Goal: Transaction & Acquisition: Purchase product/service

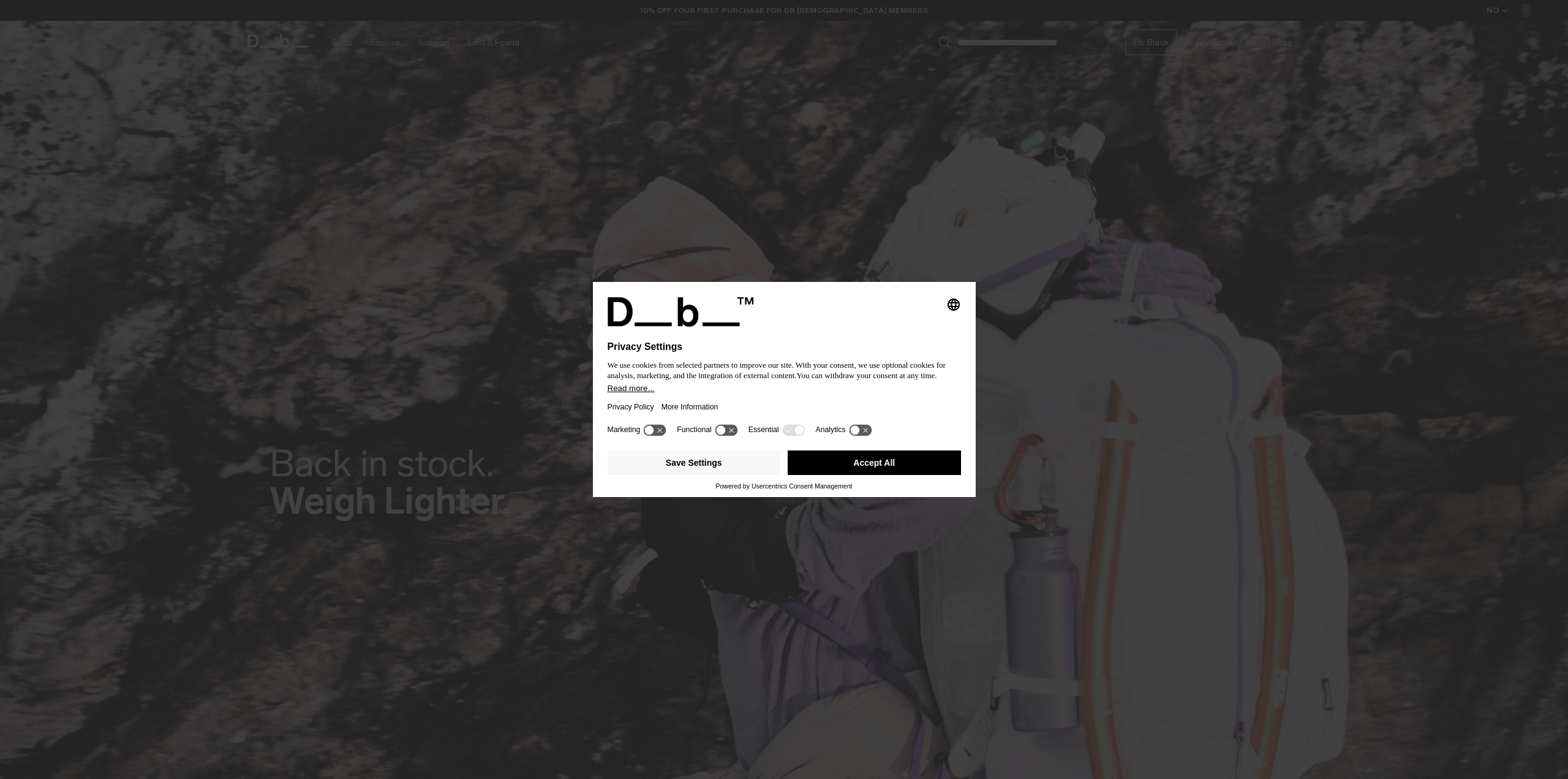
click at [868, 461] on button "Accept All" at bounding box center [875, 462] width 173 height 25
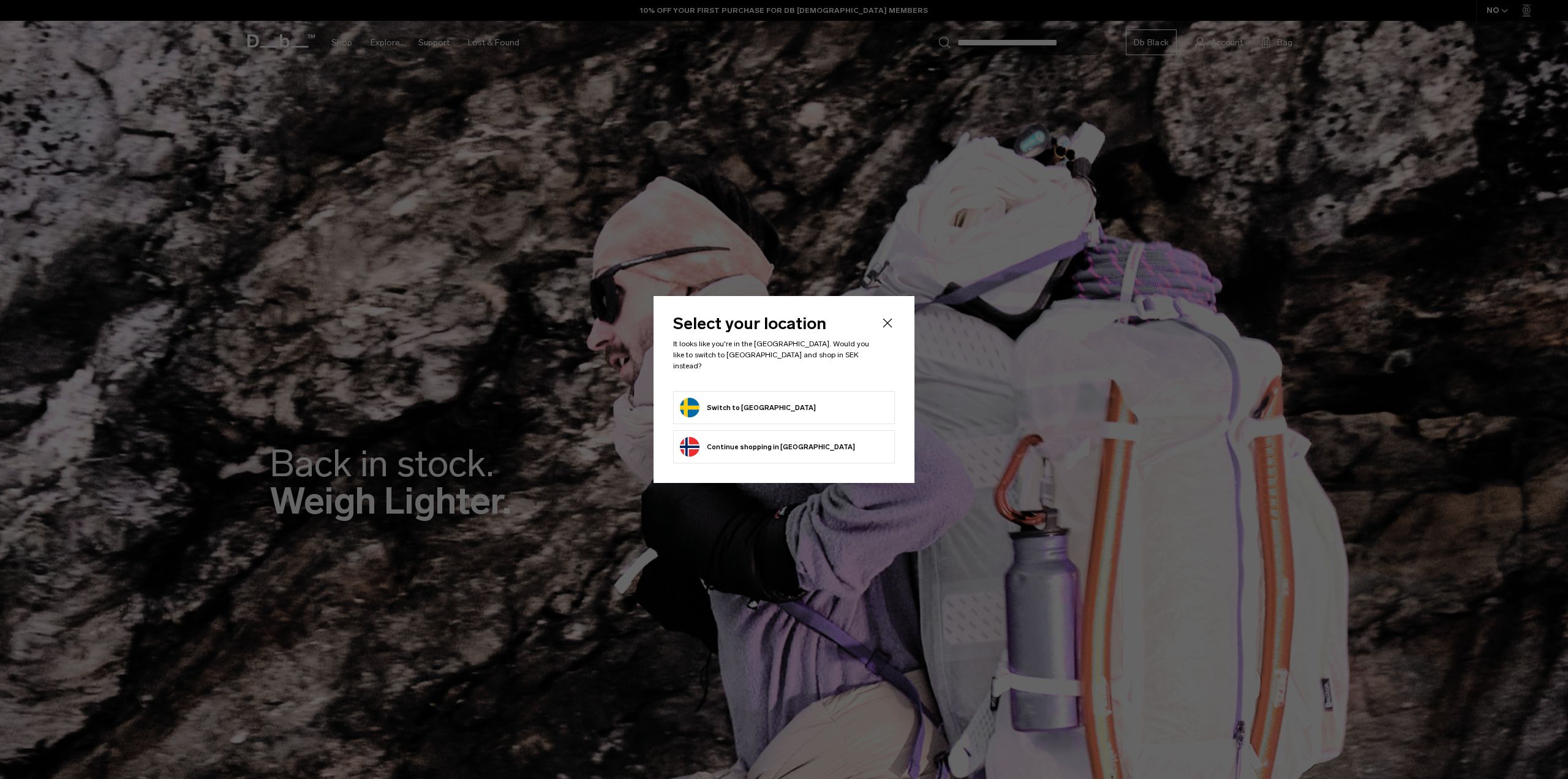
click at [777, 406] on form "Switch to [GEOGRAPHIC_DATA]" at bounding box center [784, 407] width 209 height 20
click at [735, 400] on button "Switch to [GEOGRAPHIC_DATA]" at bounding box center [747, 407] width 136 height 20
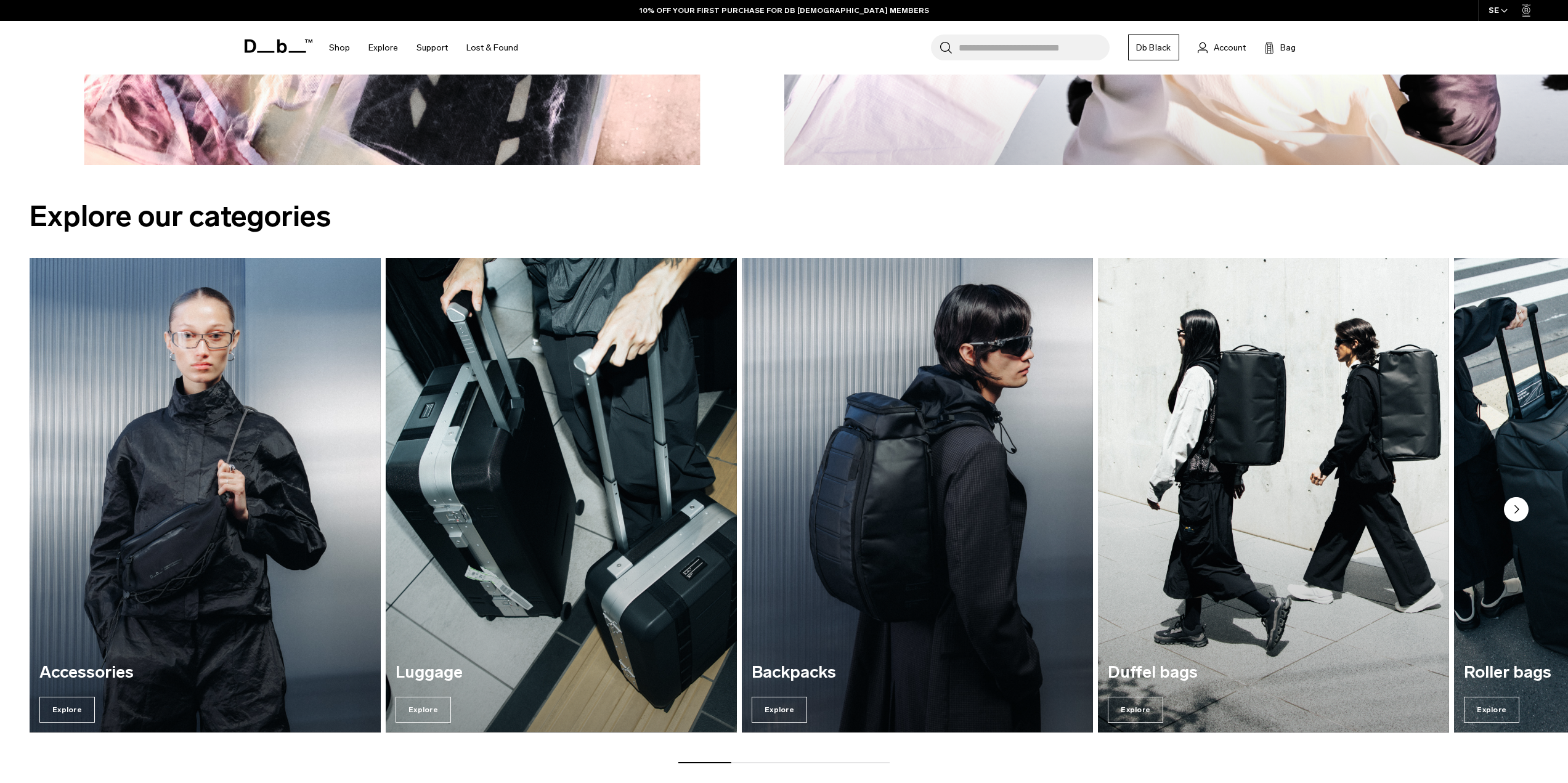
scroll to position [1971, 0]
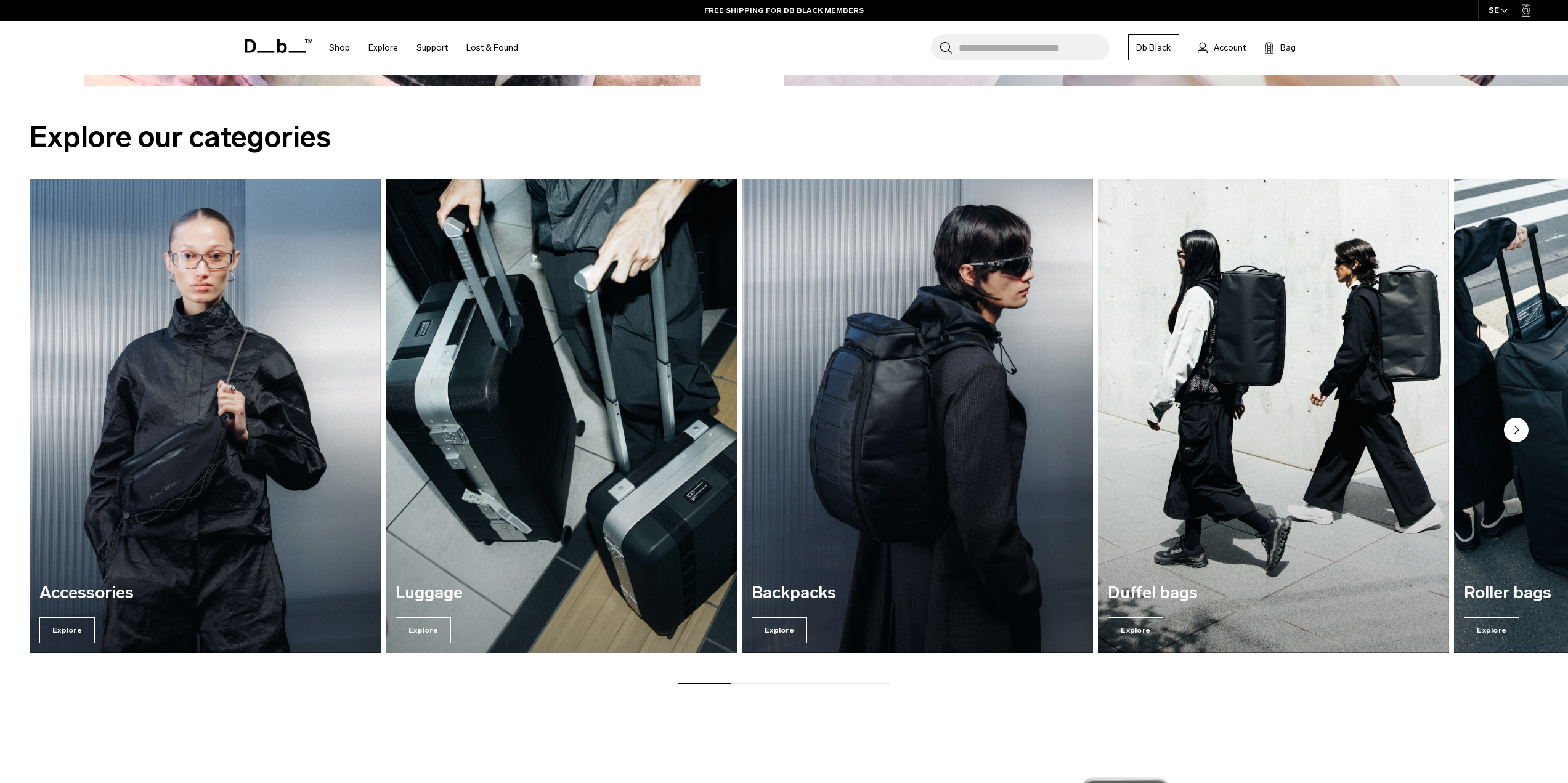
click at [501, 510] on img "2 / 7" at bounding box center [561, 416] width 361 height 489
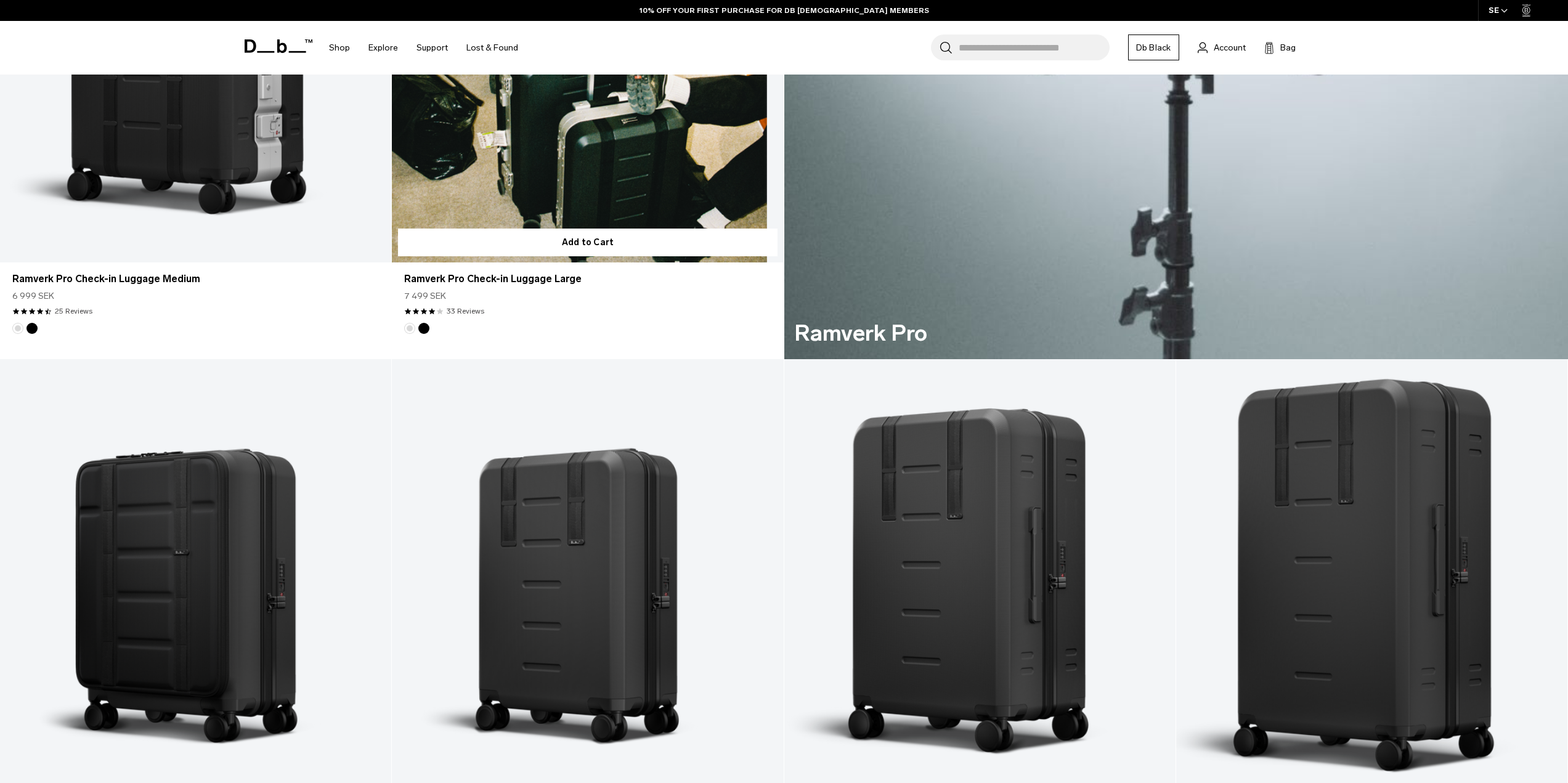
scroll to position [1294, 0]
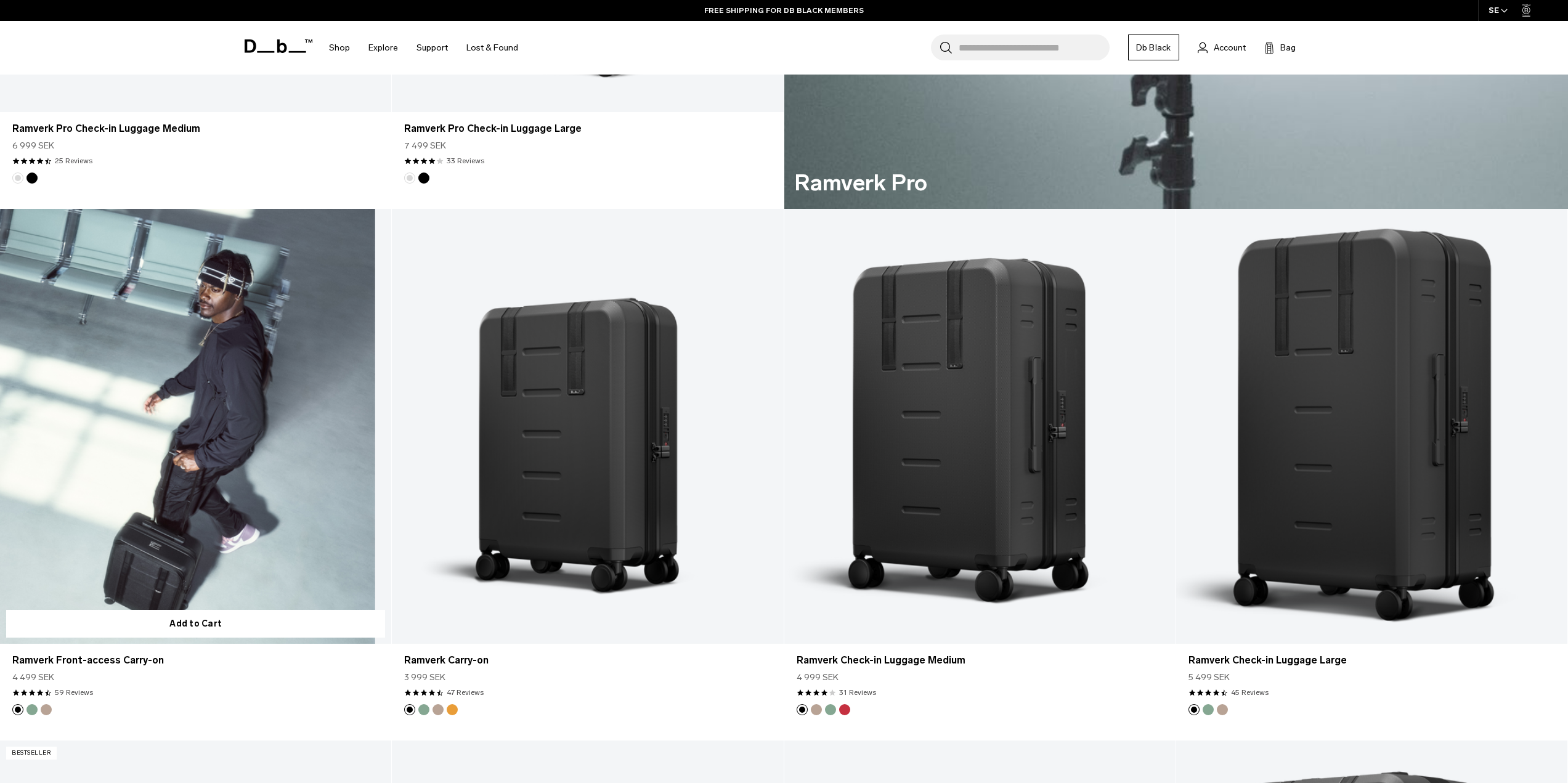
click at [267, 468] on link "Ramverk Front-access Carry-on" at bounding box center [196, 426] width 391 height 435
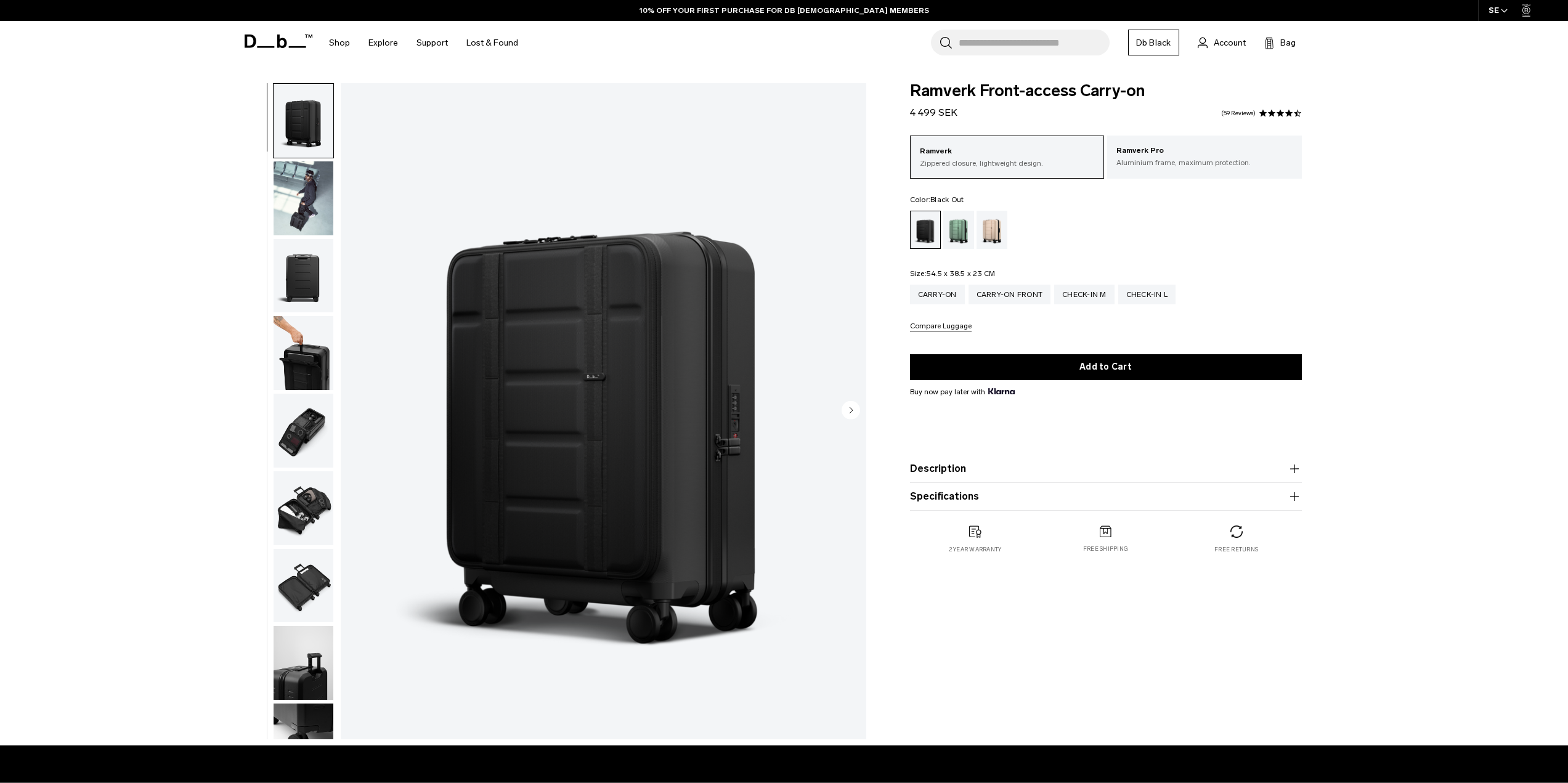
click at [314, 407] on img "button" at bounding box center [303, 430] width 59 height 74
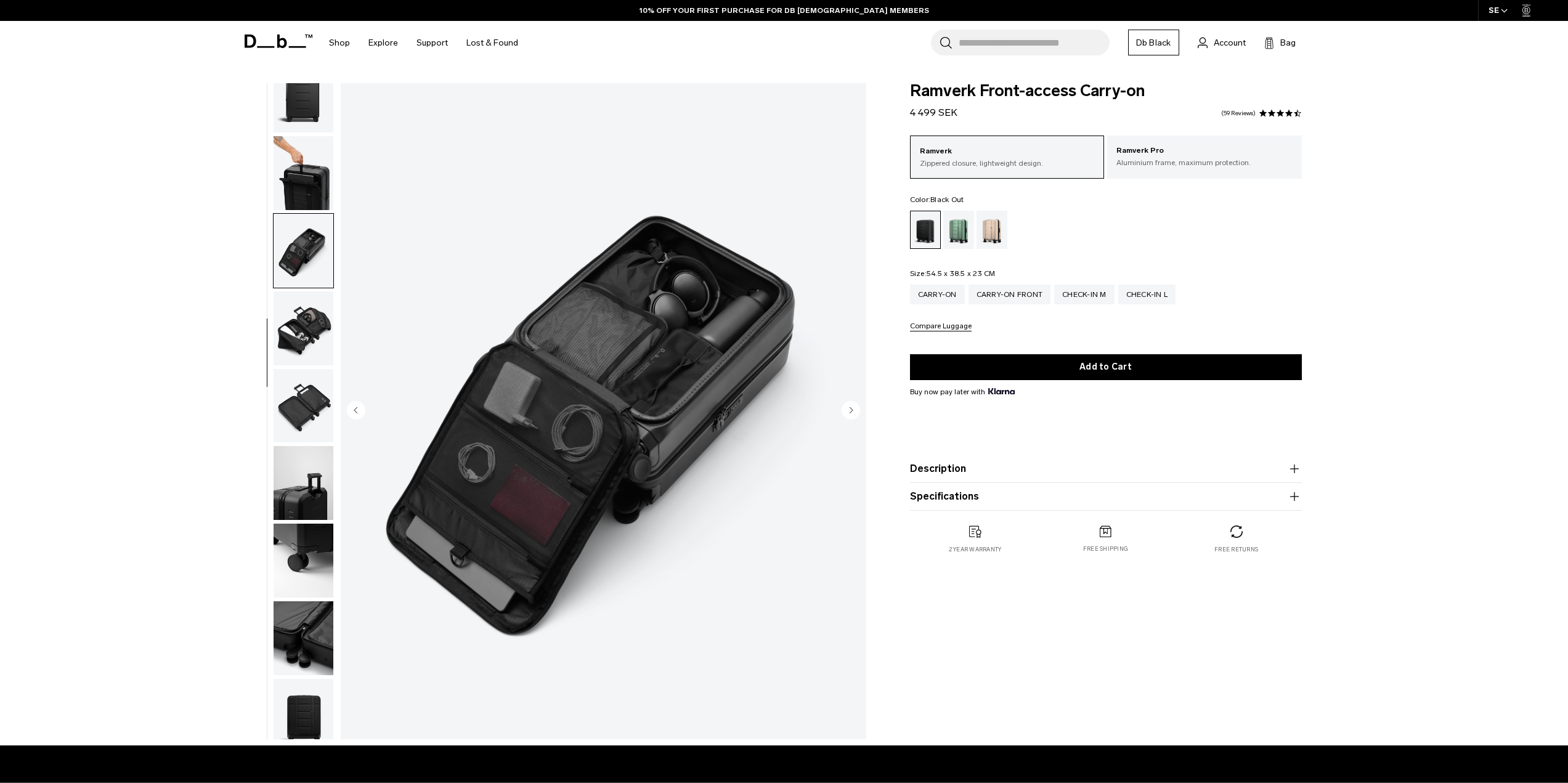
scroll to position [194, 0]
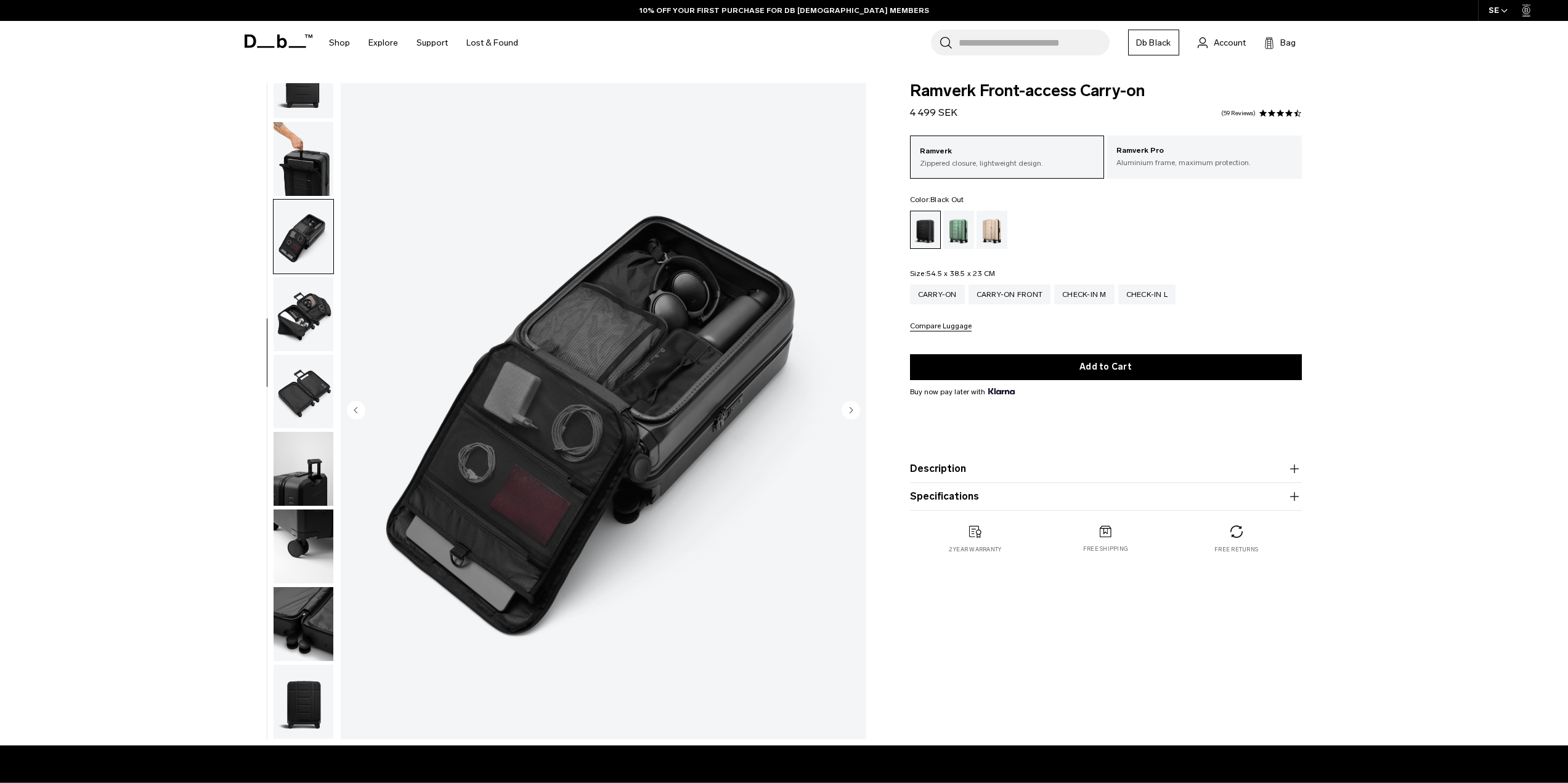
click at [317, 470] on img "button" at bounding box center [303, 469] width 59 height 74
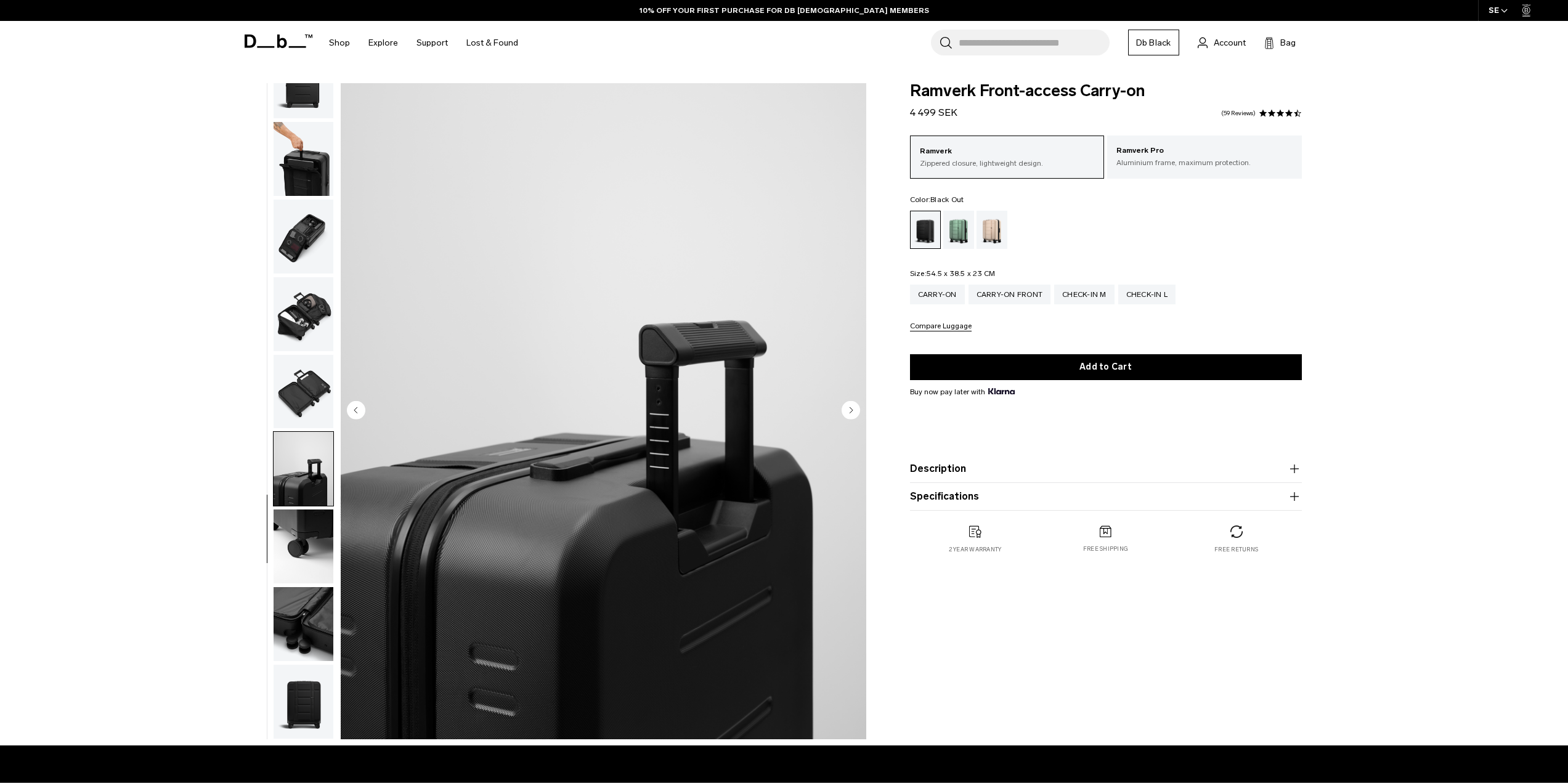
click at [307, 541] on img "button" at bounding box center [303, 546] width 59 height 74
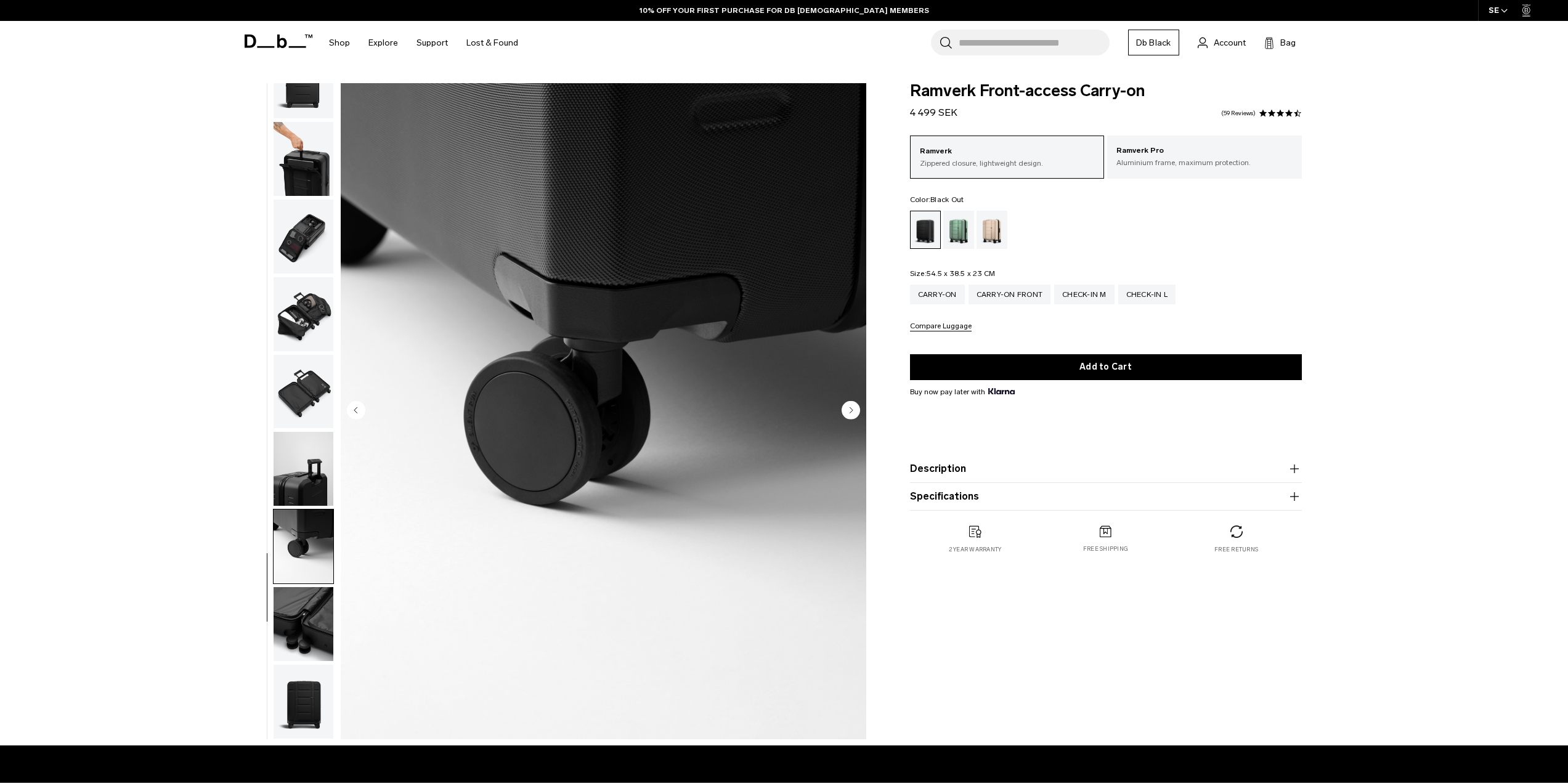
click at [298, 618] on img "button" at bounding box center [303, 624] width 59 height 74
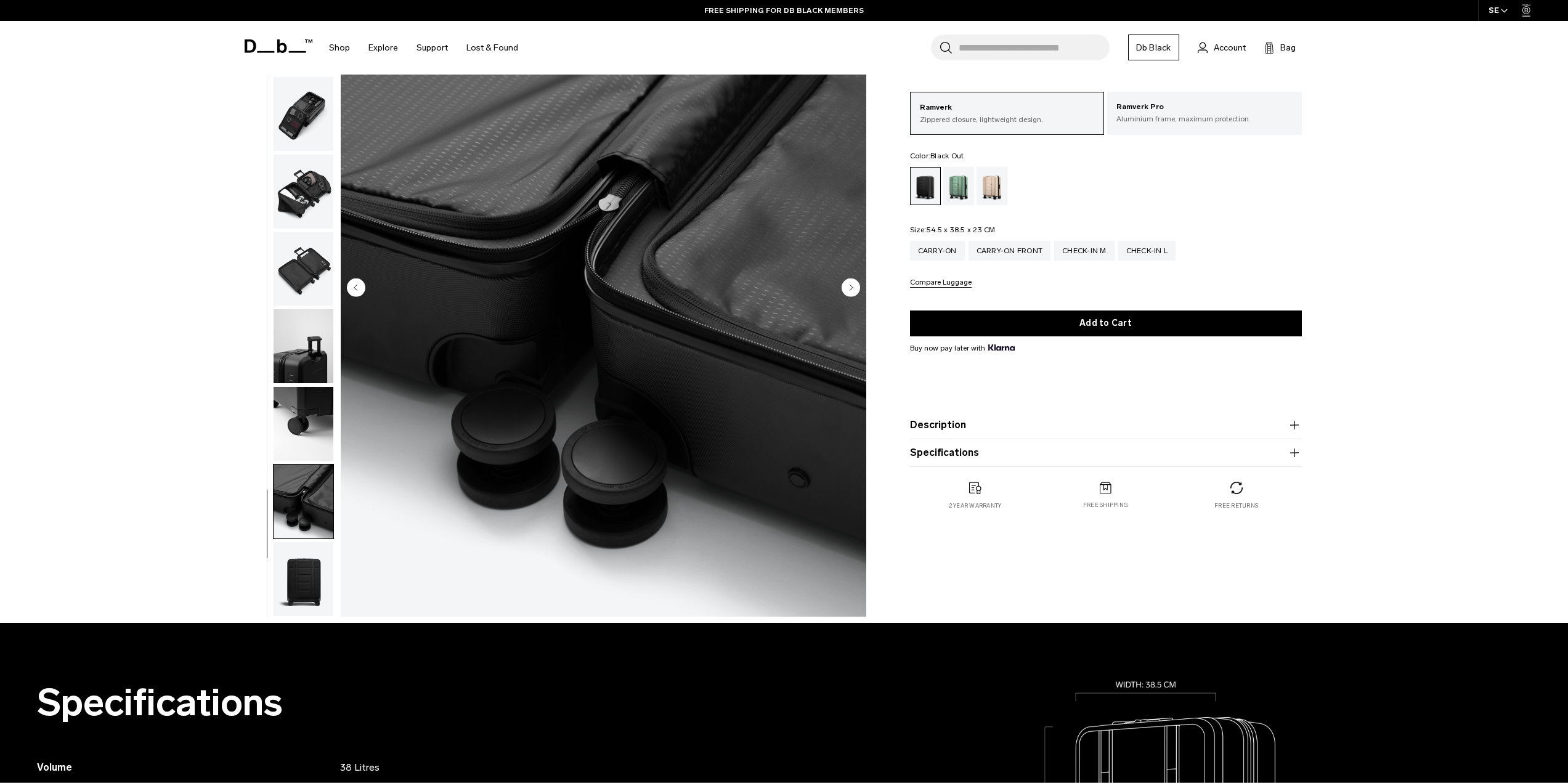
scroll to position [124, 0]
click at [298, 618] on div "10 / 11" at bounding box center [551, 290] width 643 height 662
click at [316, 584] on img "button" at bounding box center [303, 578] width 59 height 74
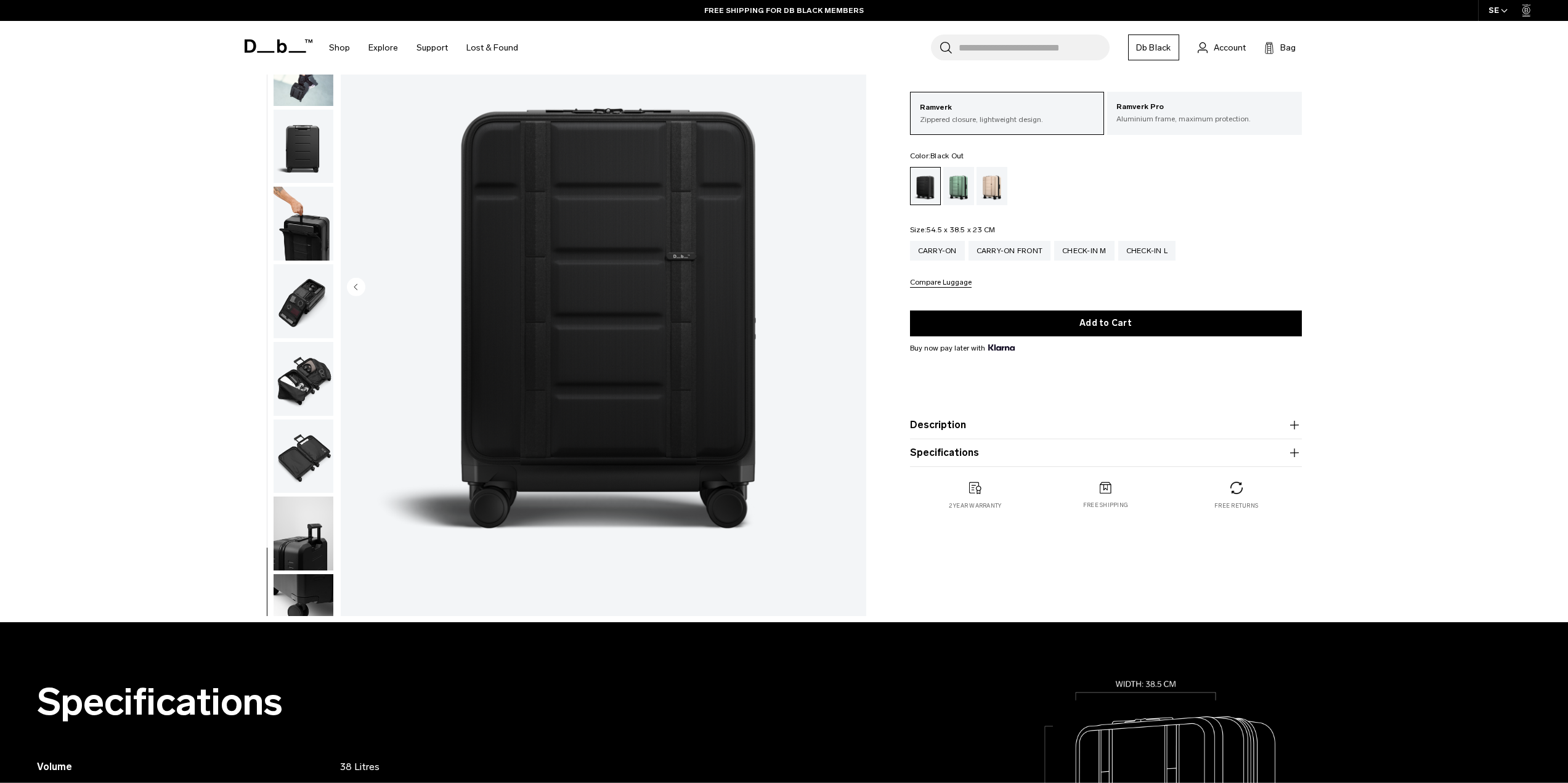
scroll to position [0, 0]
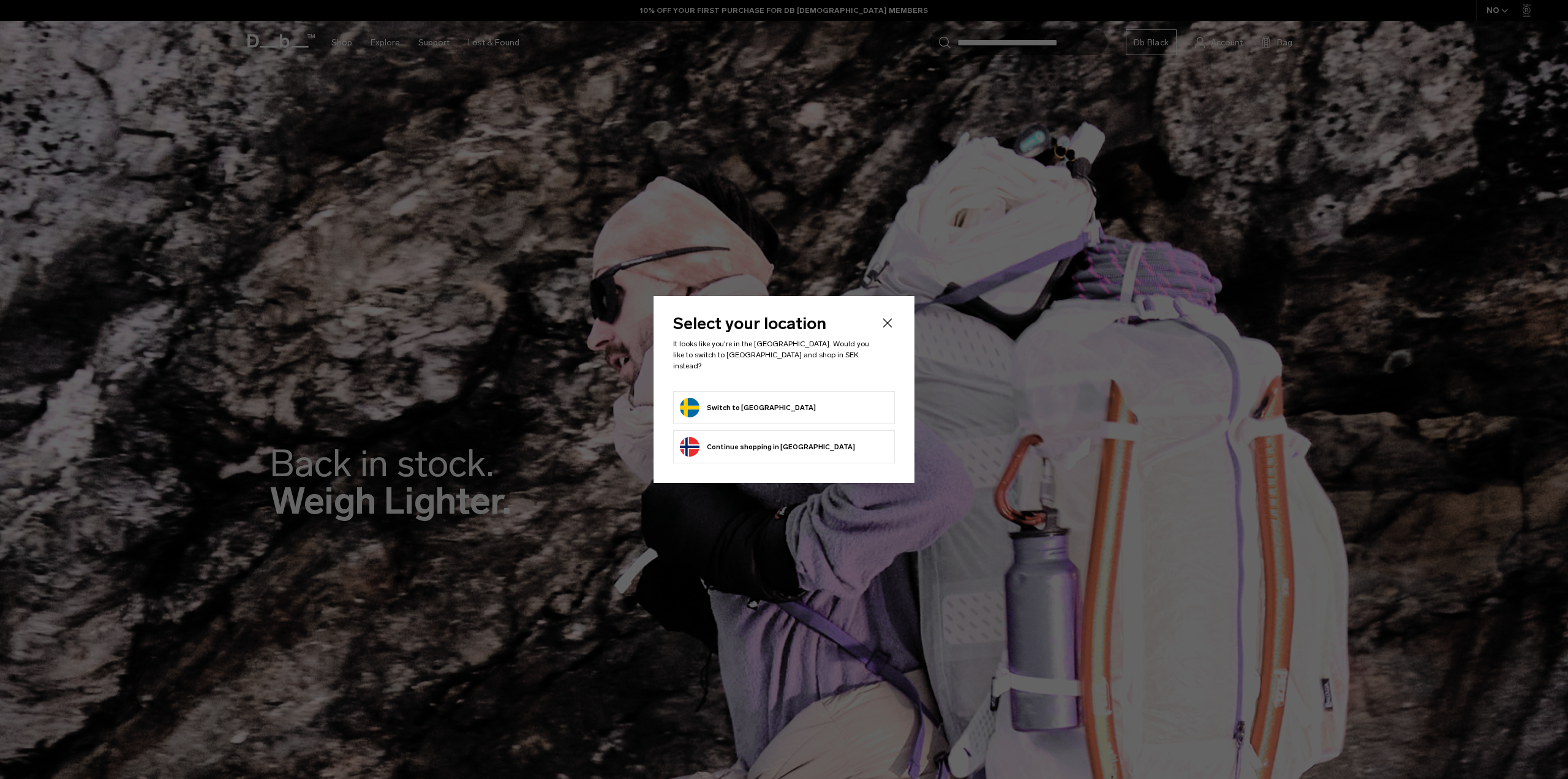
click at [743, 391] on li "Switch to [GEOGRAPHIC_DATA]" at bounding box center [784, 407] width 222 height 33
click at [753, 402] on button "Switch to [GEOGRAPHIC_DATA]" at bounding box center [747, 407] width 136 height 20
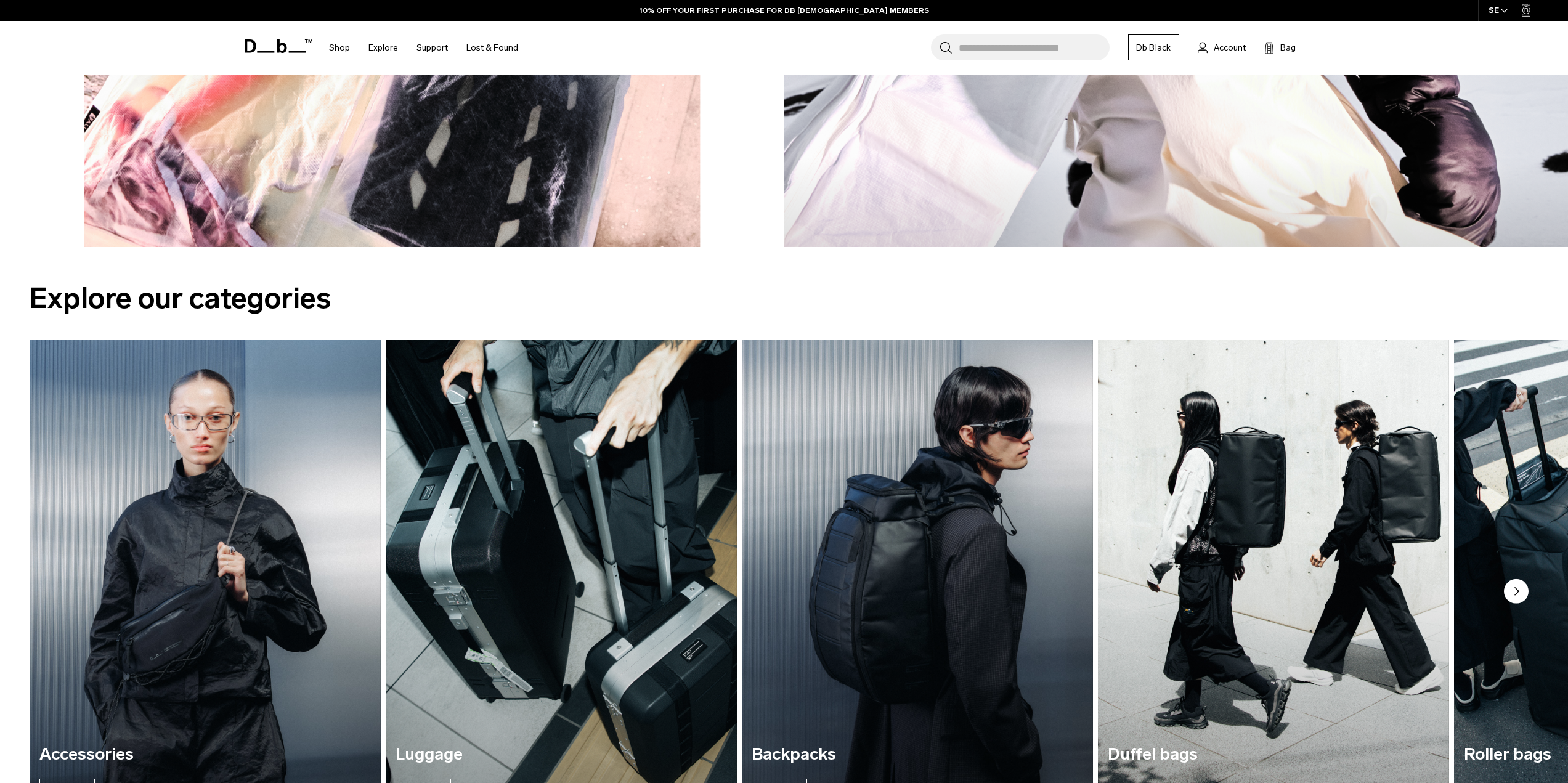
scroll to position [1971, 0]
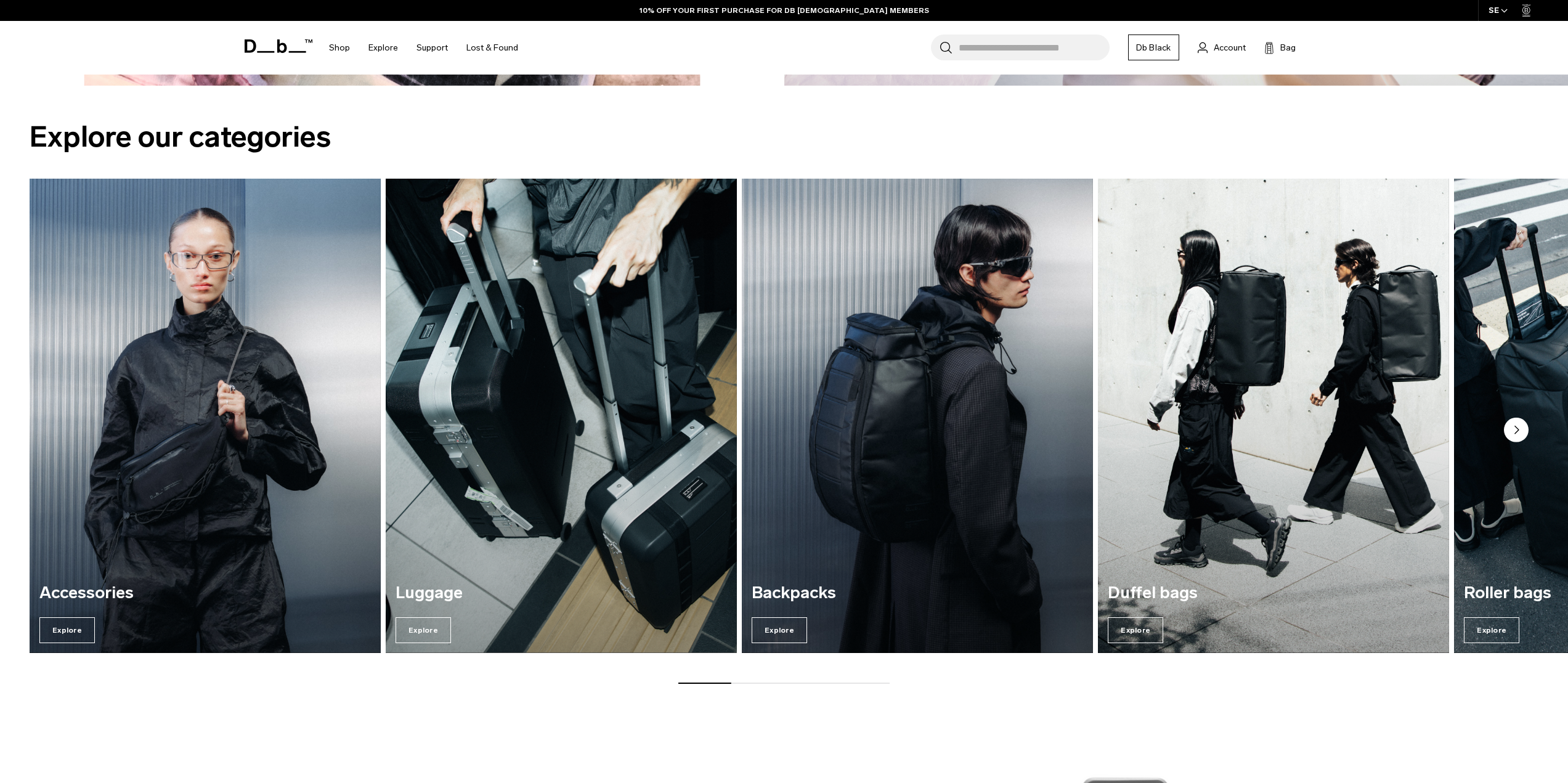
click at [638, 394] on img "2 / 7" at bounding box center [561, 415] width 351 height 474
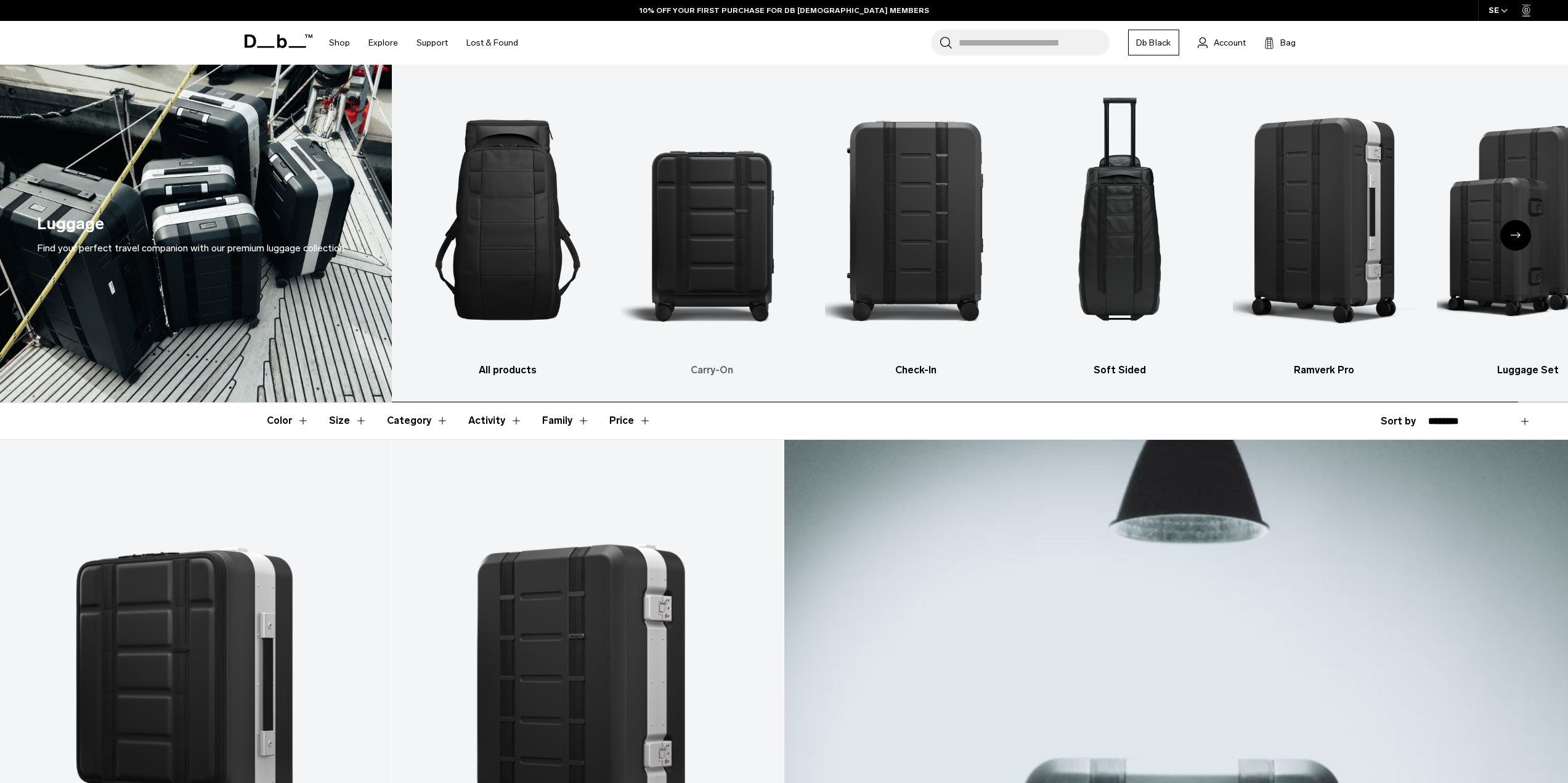
click at [744, 234] on img "2 / 6" at bounding box center [711, 219] width 182 height 273
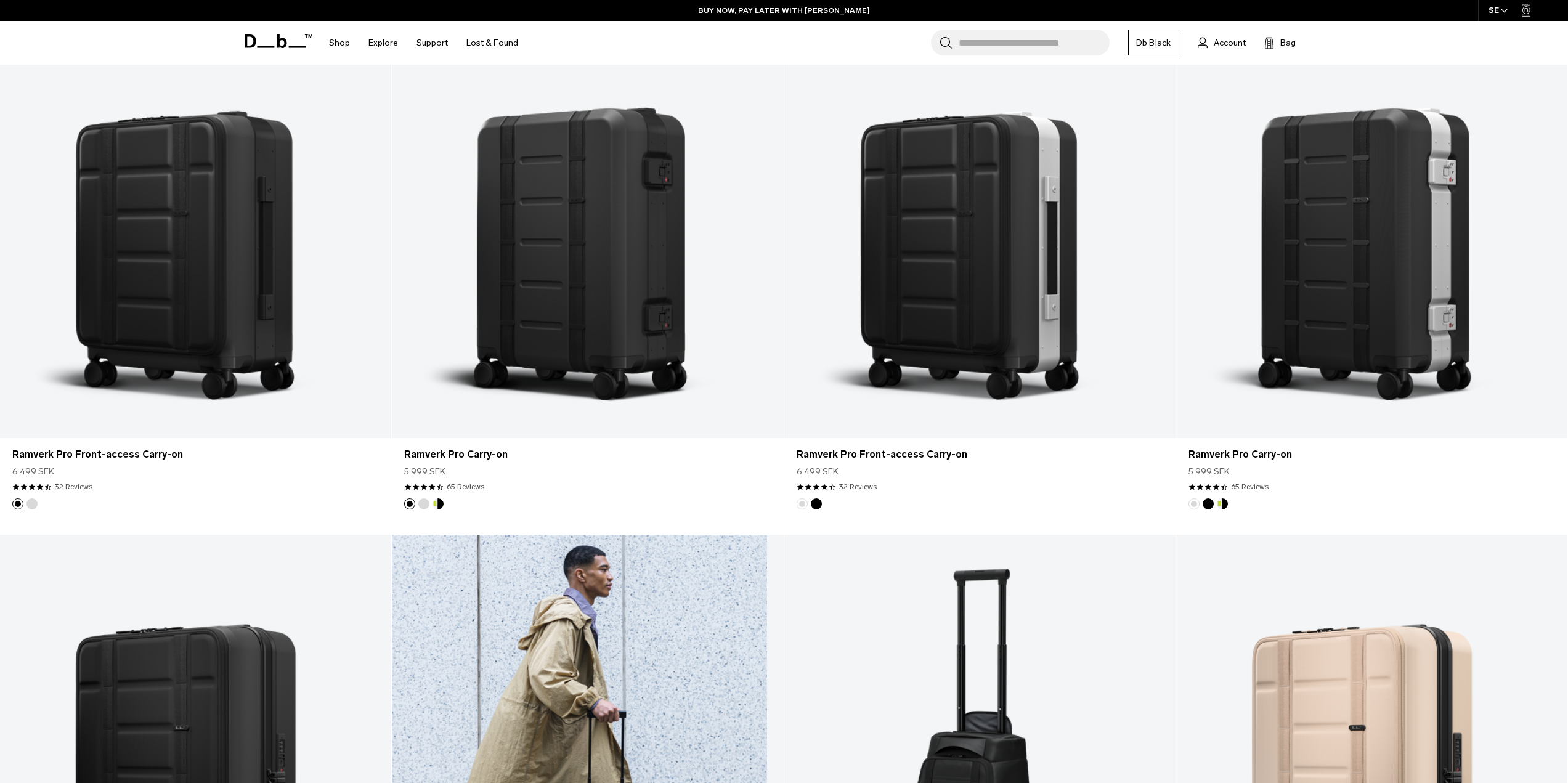
scroll to position [431, 0]
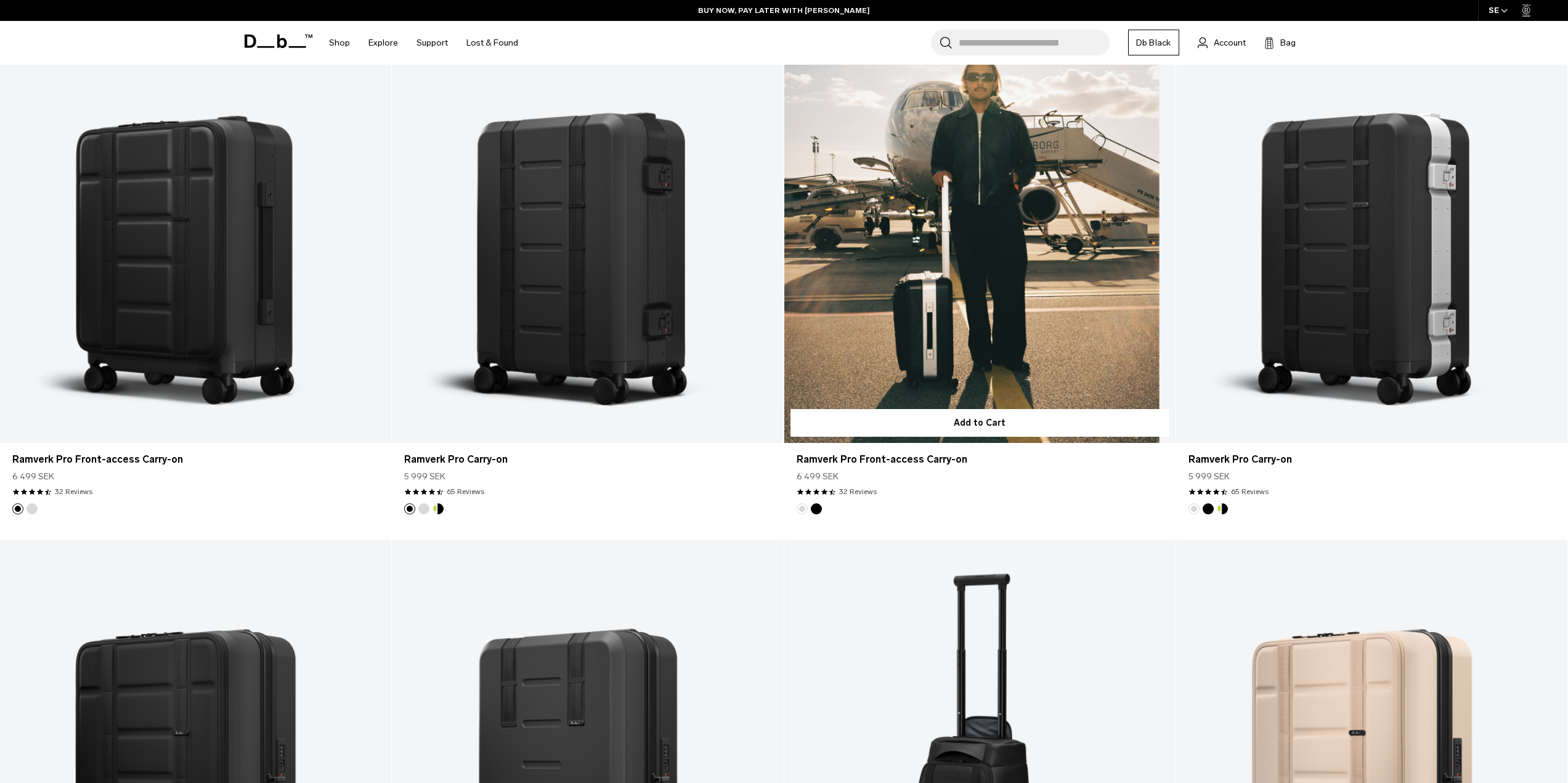
click at [948, 280] on link "Ramverk Pro Front-access Carry-on" at bounding box center [980, 226] width 391 height 435
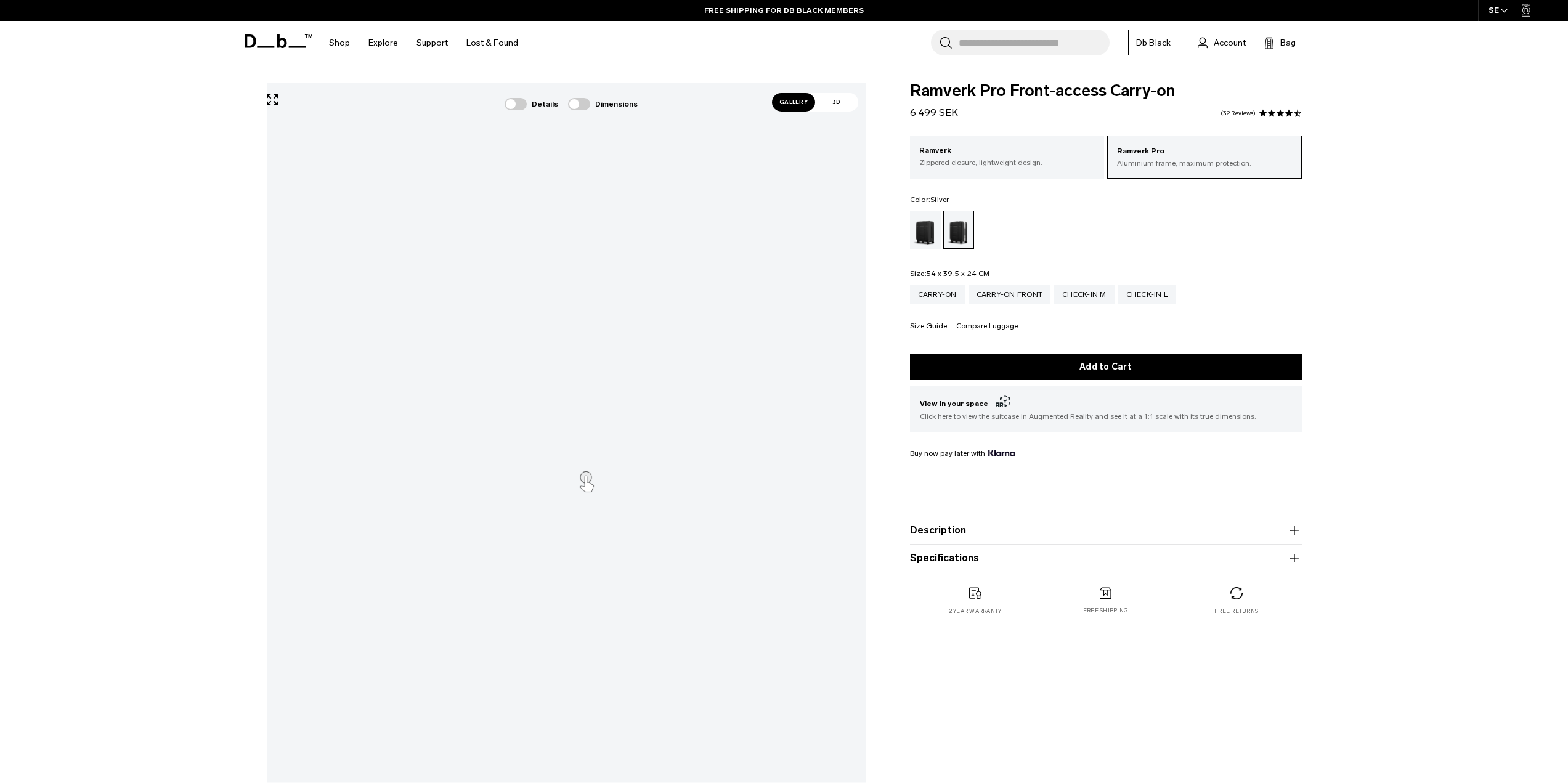
click at [922, 332] on button "Size Guide" at bounding box center [928, 327] width 37 height 10
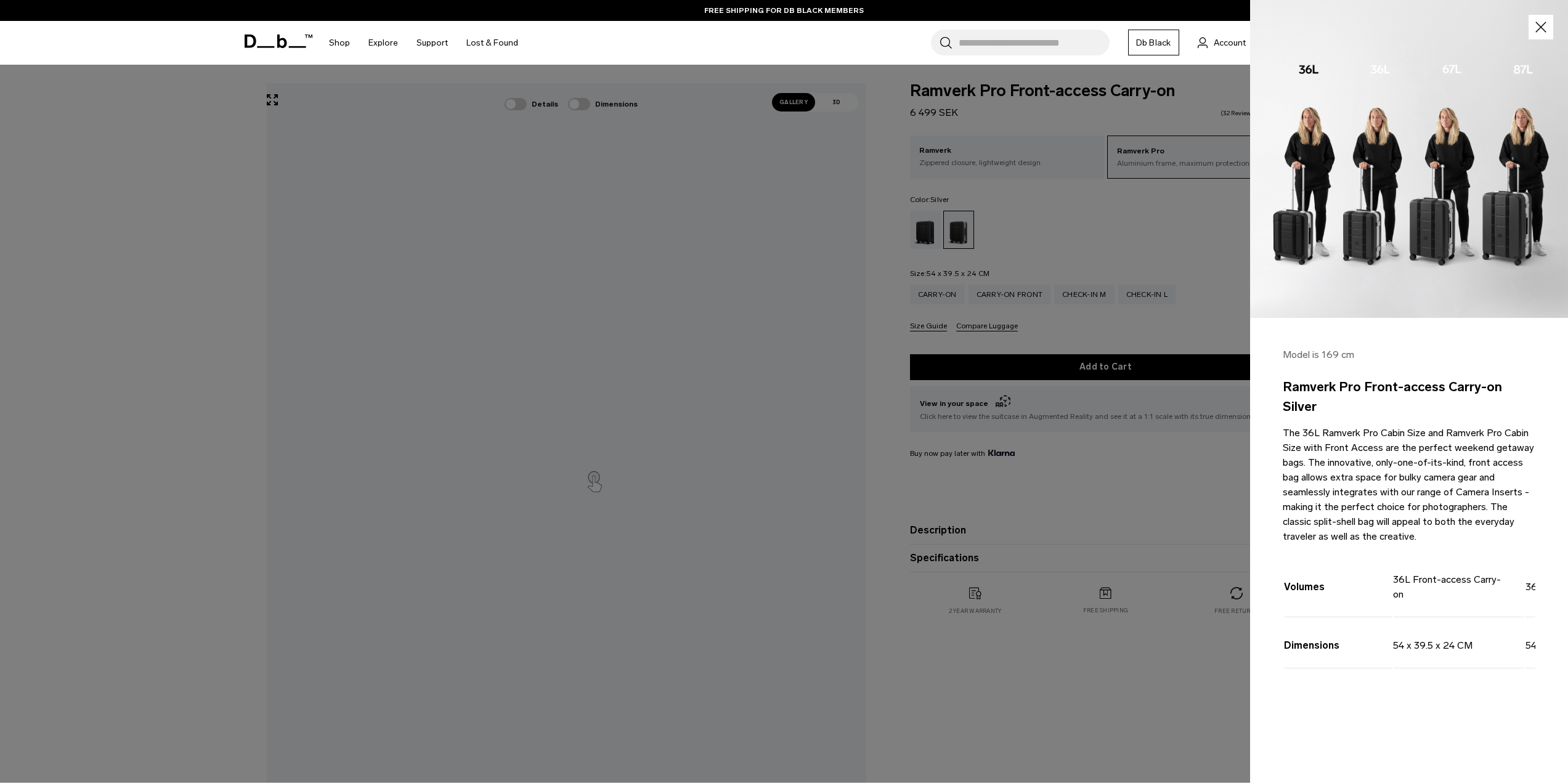
click at [1136, 420] on div at bounding box center [784, 391] width 1568 height 783
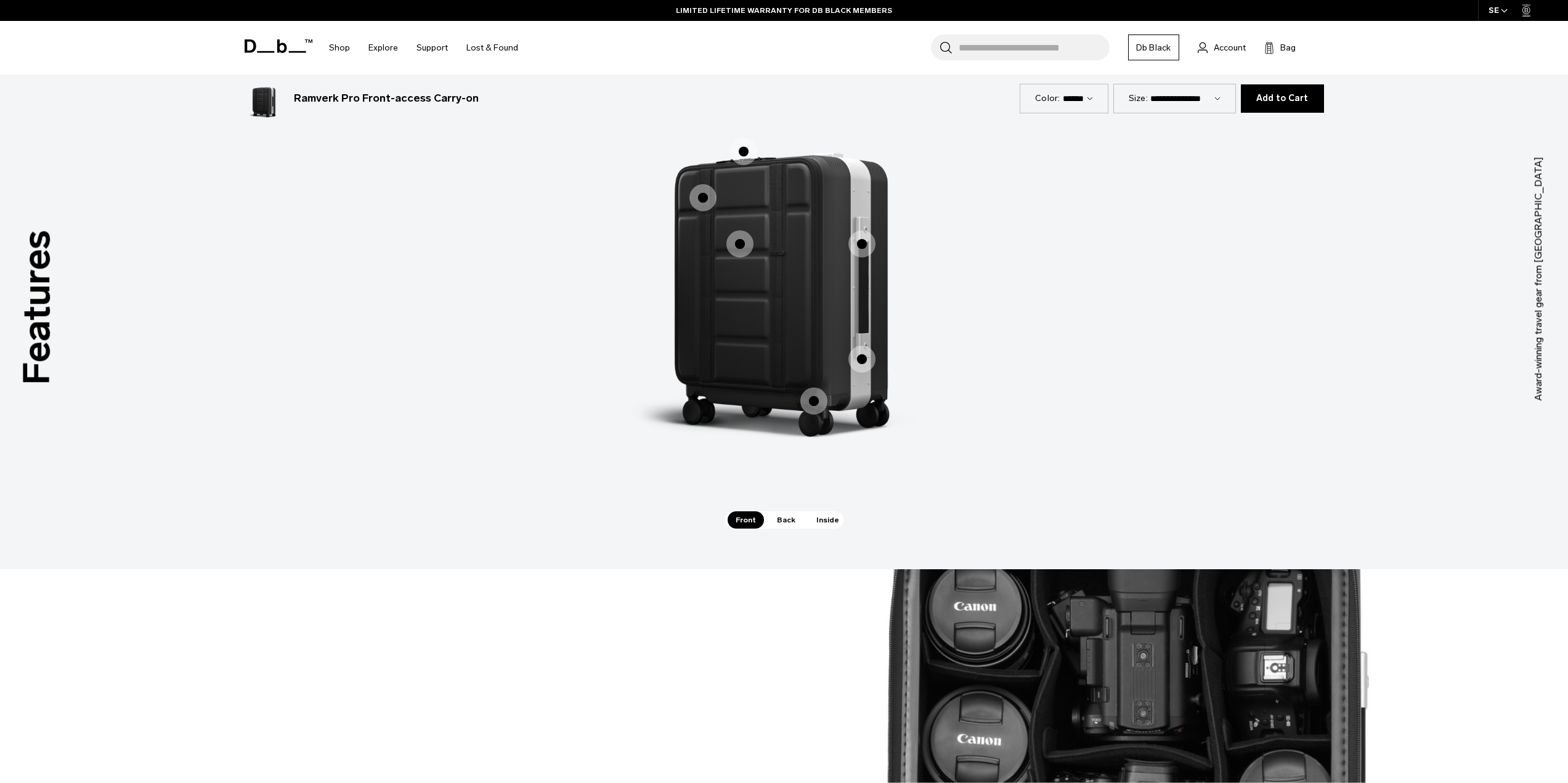
scroll to position [2094, 0]
click at [754, 157] on span "1 / 3" at bounding box center [744, 150] width 27 height 27
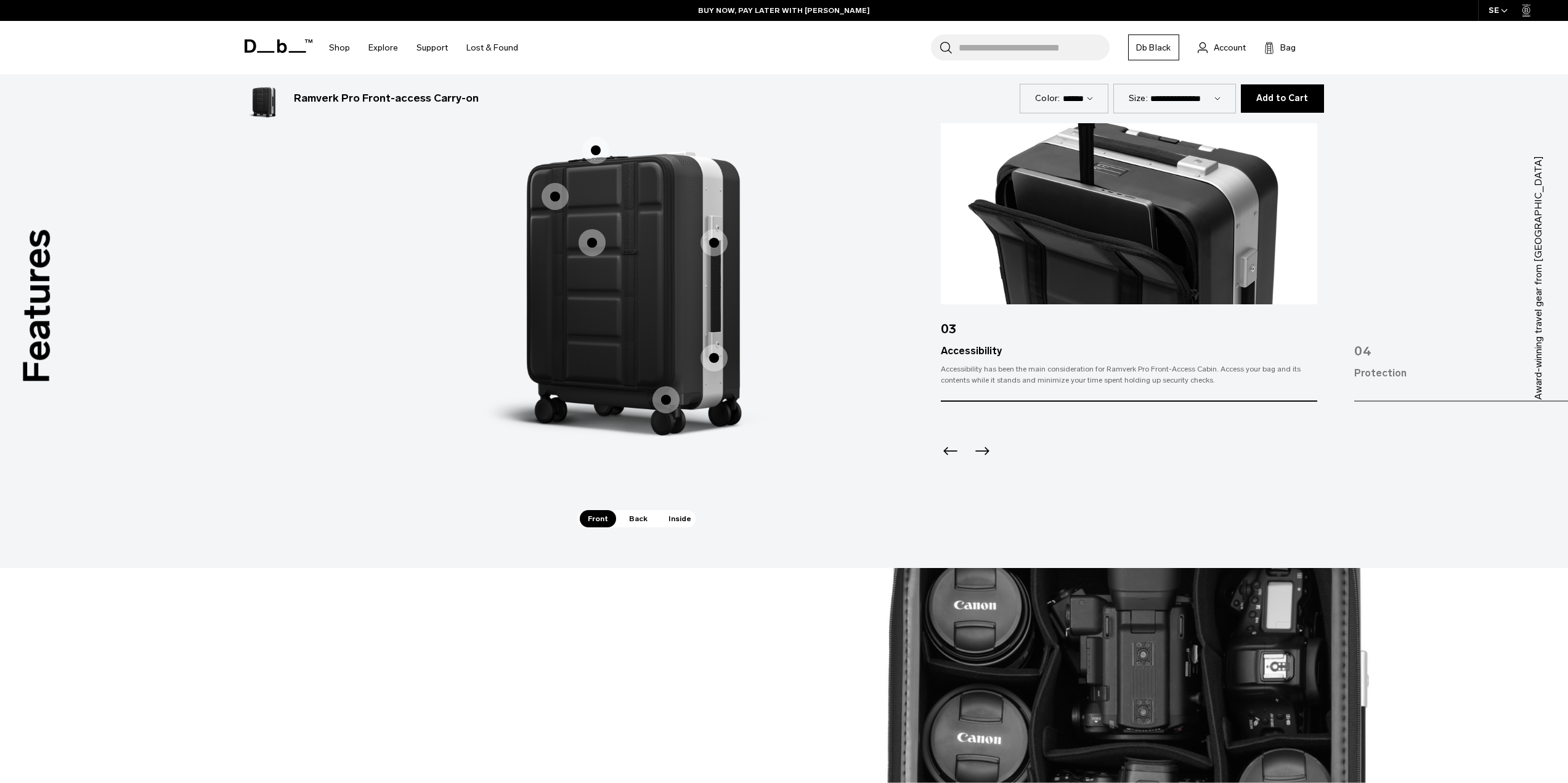
click at [556, 191] on span "1 / 3" at bounding box center [555, 196] width 27 height 27
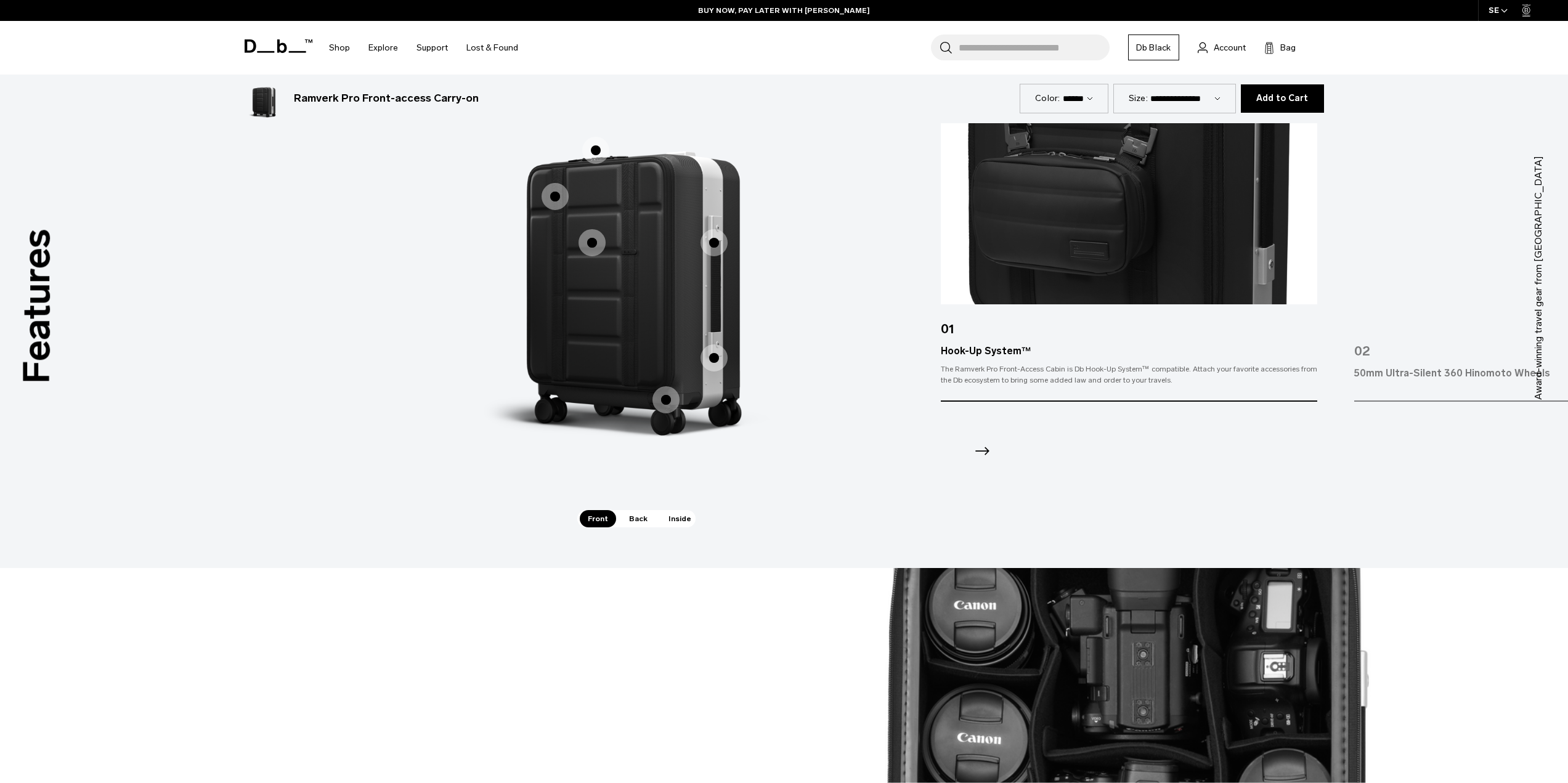
click at [585, 236] on span "1 / 3" at bounding box center [592, 242] width 27 height 27
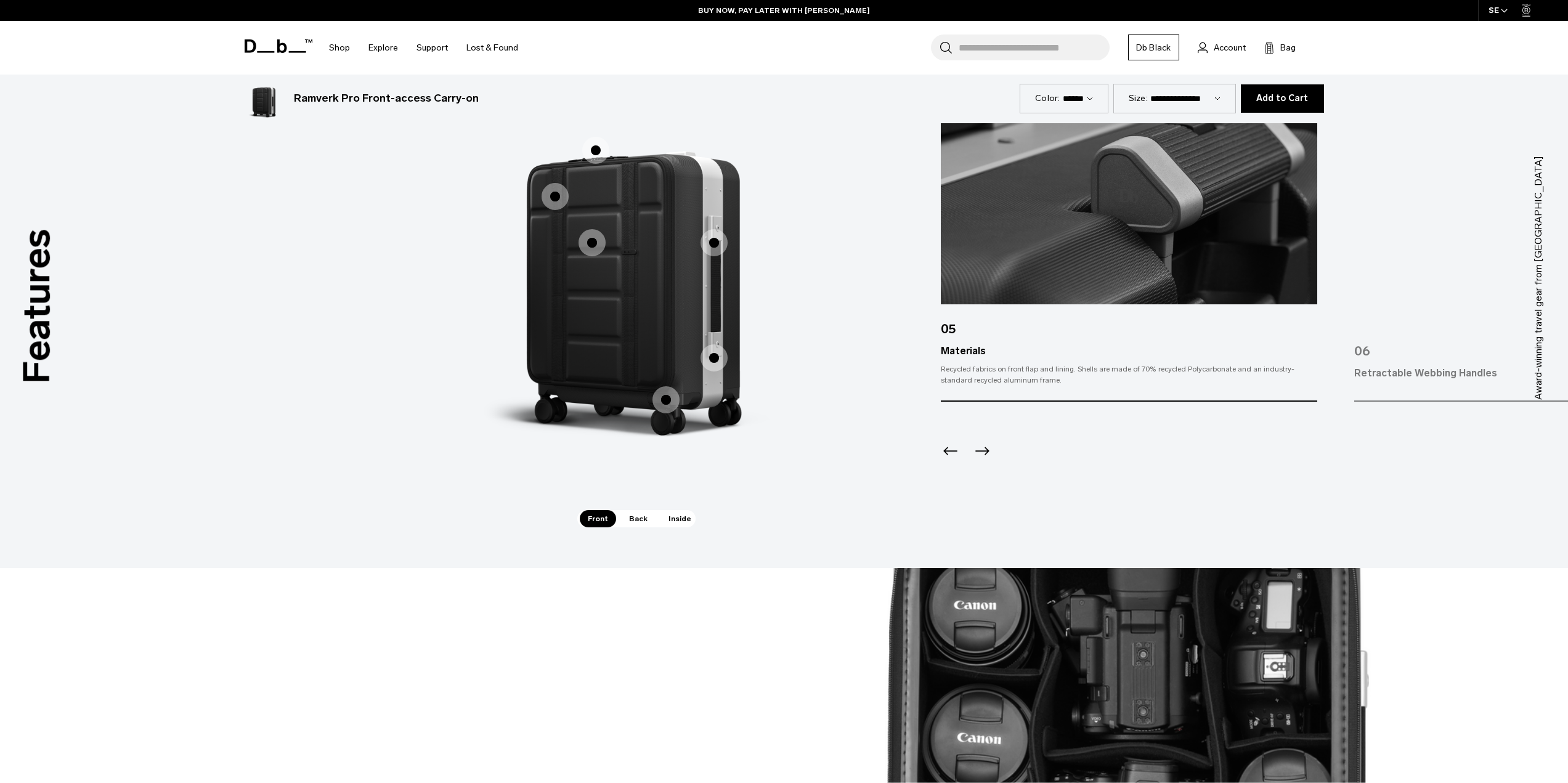
click at [711, 243] on span "1 / 3" at bounding box center [714, 242] width 27 height 27
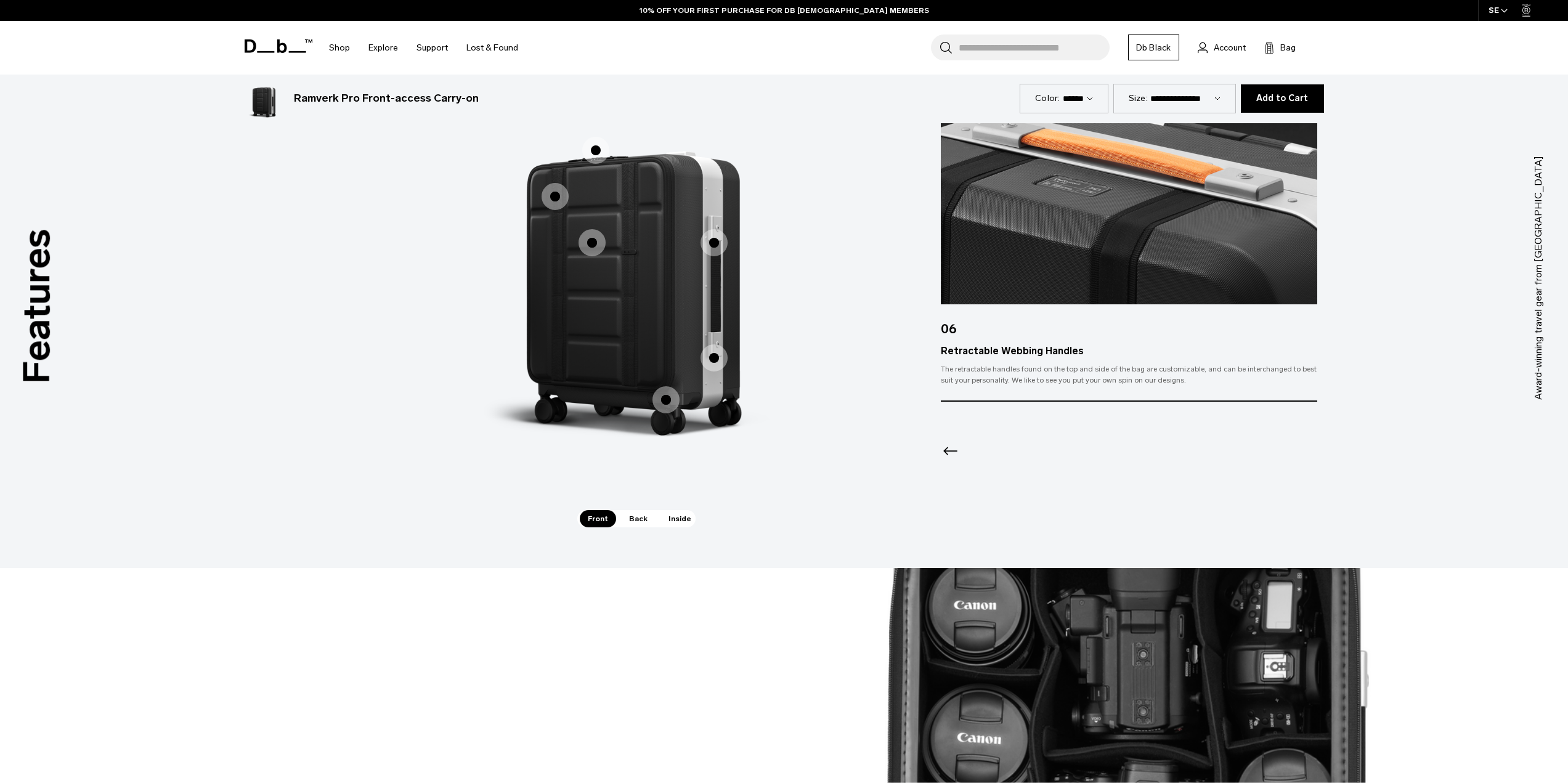
click at [712, 353] on span "1 / 3" at bounding box center [714, 357] width 27 height 27
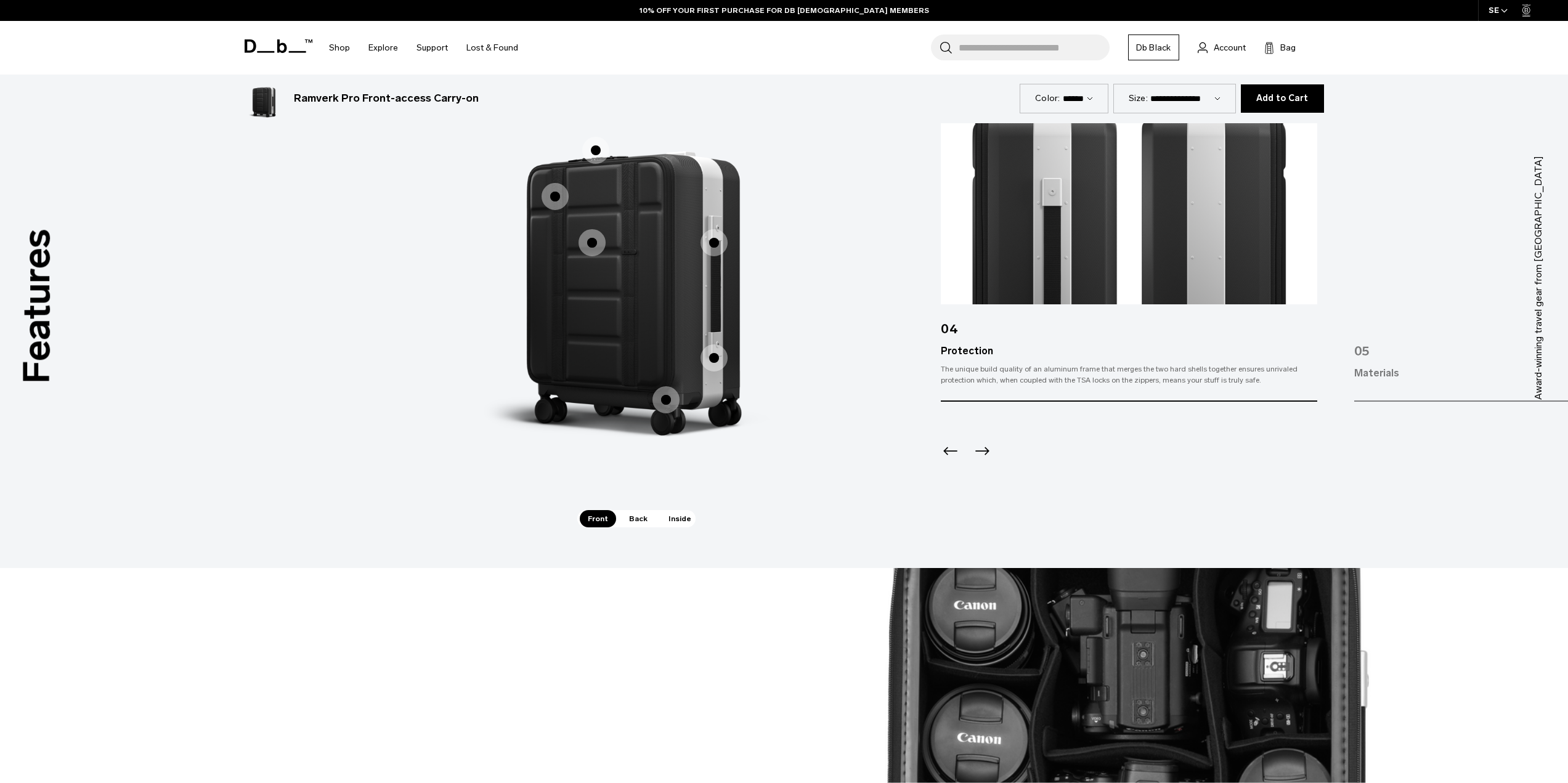
click at [659, 391] on span "1 / 3" at bounding box center [666, 400] width 27 height 27
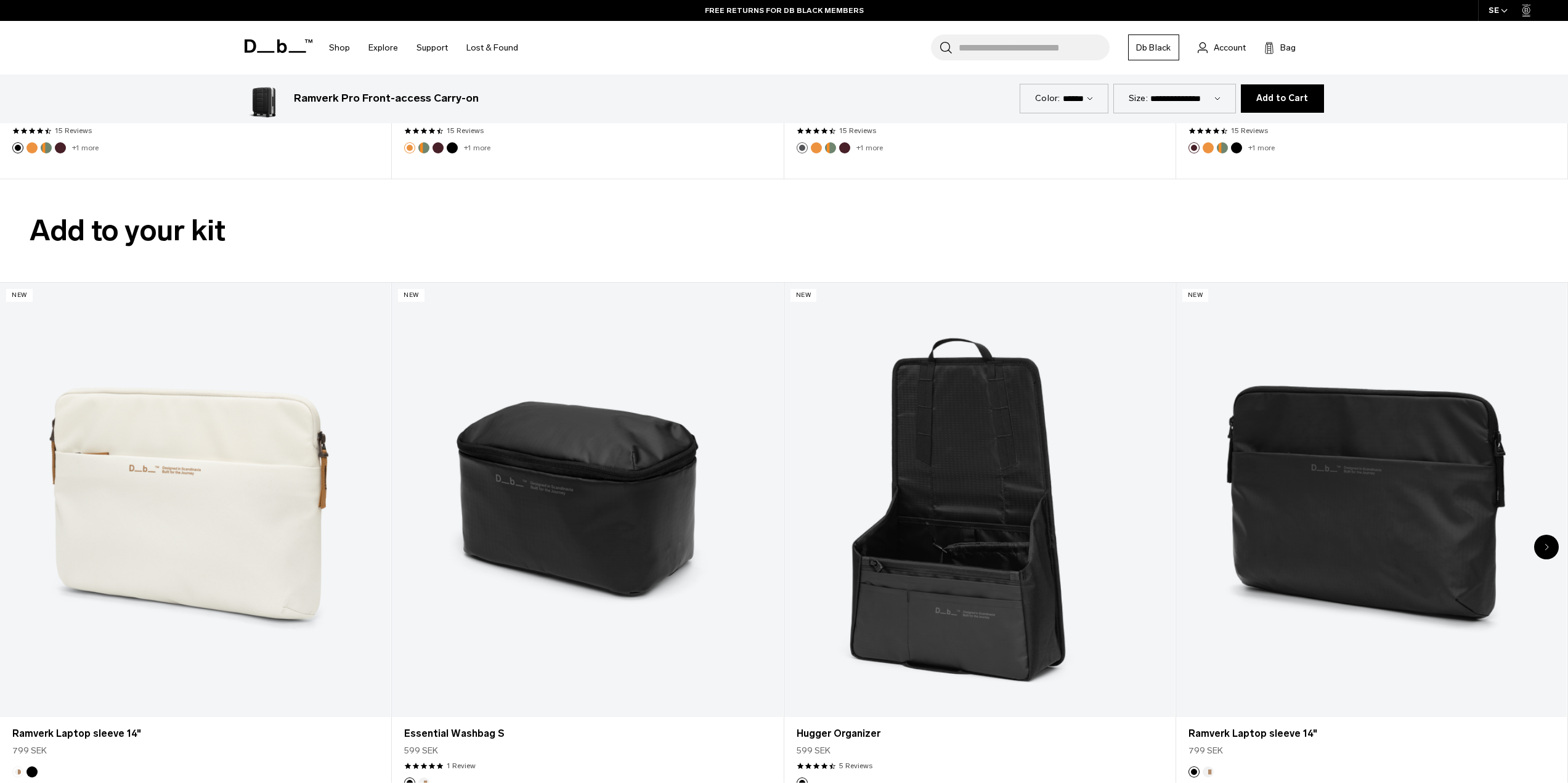
scroll to position [3696, 0]
